Goal: Transaction & Acquisition: Purchase product/service

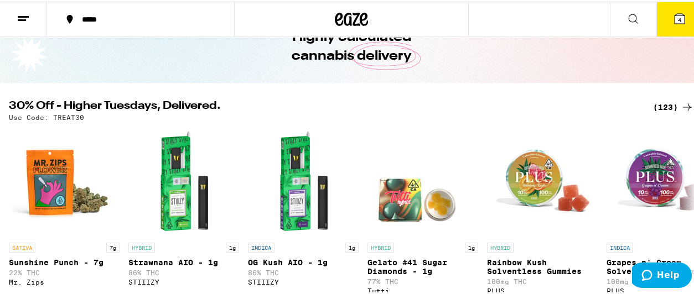
click at [663, 106] on div "(123)" at bounding box center [673, 105] width 41 height 13
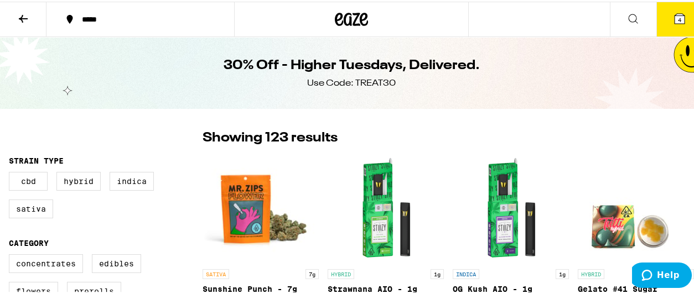
click at [25, 12] on icon at bounding box center [23, 17] width 13 height 13
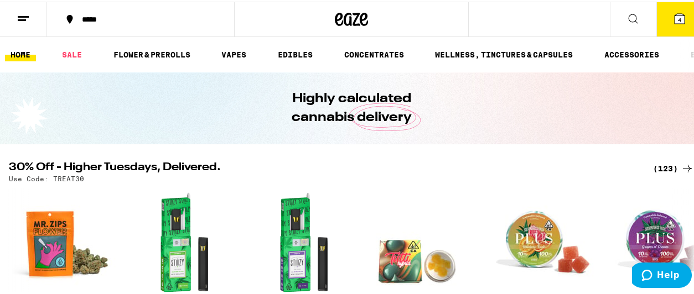
click at [25, 16] on icon at bounding box center [23, 17] width 13 height 13
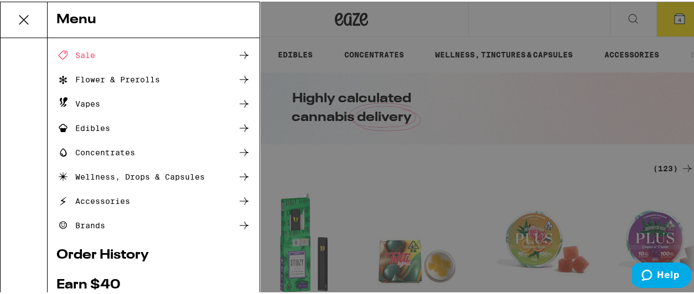
scroll to position [184, 0]
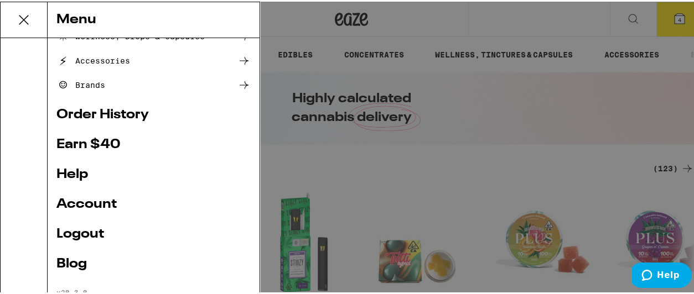
click at [87, 197] on link "Account" at bounding box center [153, 202] width 194 height 13
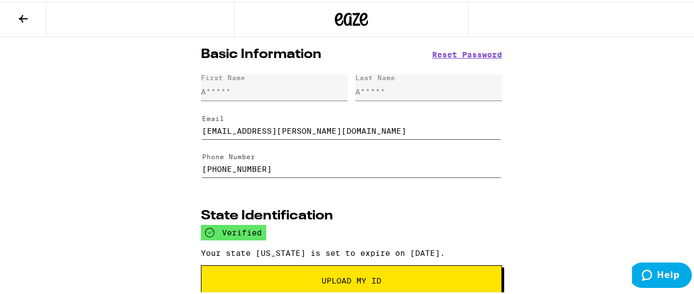
click at [12, 10] on button at bounding box center [23, 18] width 46 height 35
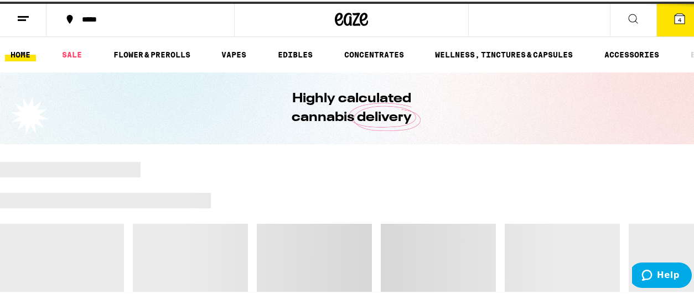
click at [27, 17] on icon at bounding box center [23, 17] width 13 height 13
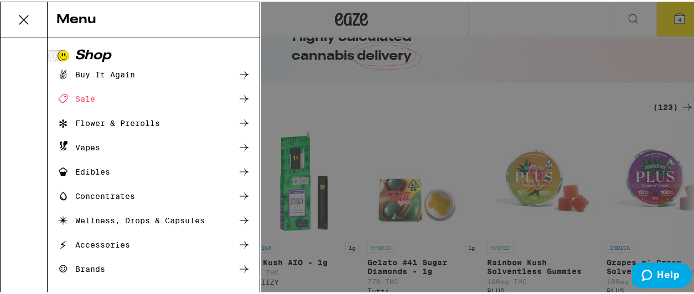
click at [386, 104] on div "Menu Shop Buy It Again Sale Flower & Prerolls Vapes Edibles Concentrates Wellne…" at bounding box center [351, 147] width 703 height 294
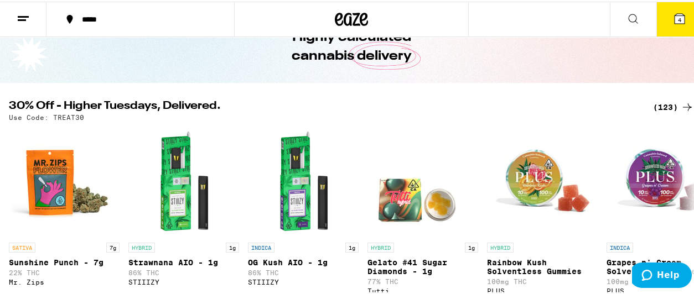
click at [688, 23] on button "4" at bounding box center [679, 18] width 46 height 34
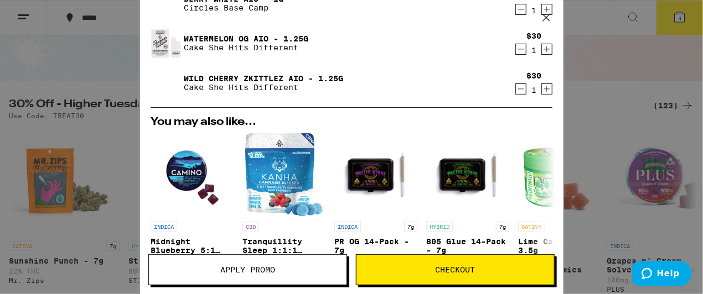
scroll to position [295, 0]
